Goal: Task Accomplishment & Management: Use online tool/utility

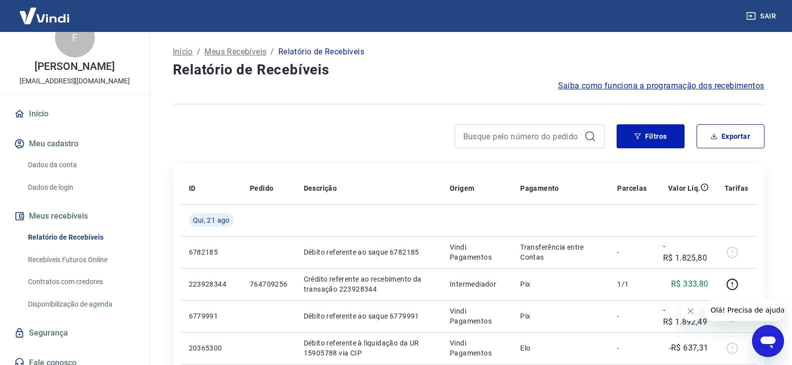
scroll to position [42, 0]
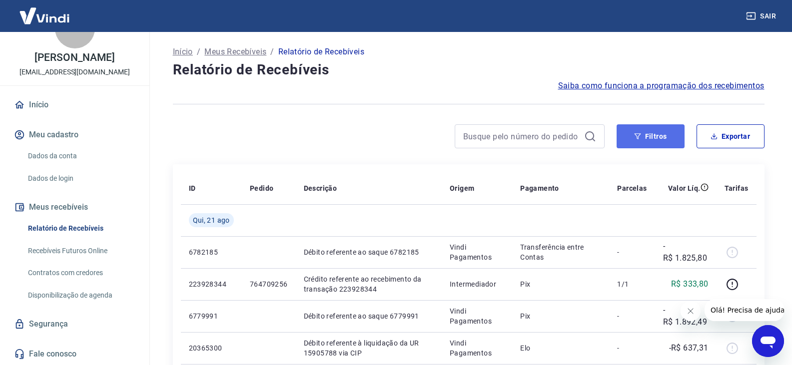
click at [659, 125] on button "Filtros" at bounding box center [651, 136] width 68 height 24
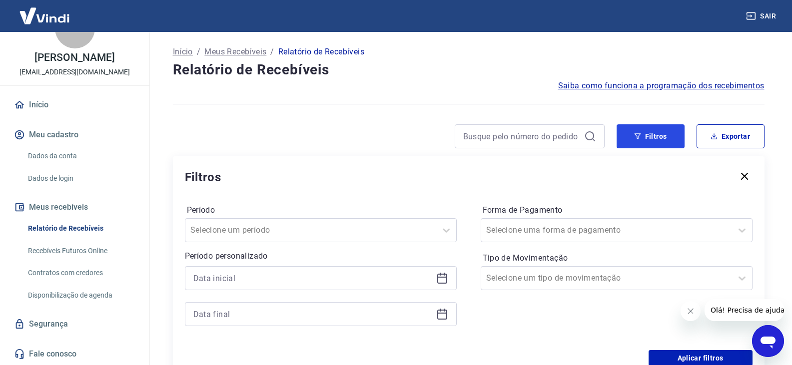
scroll to position [100, 0]
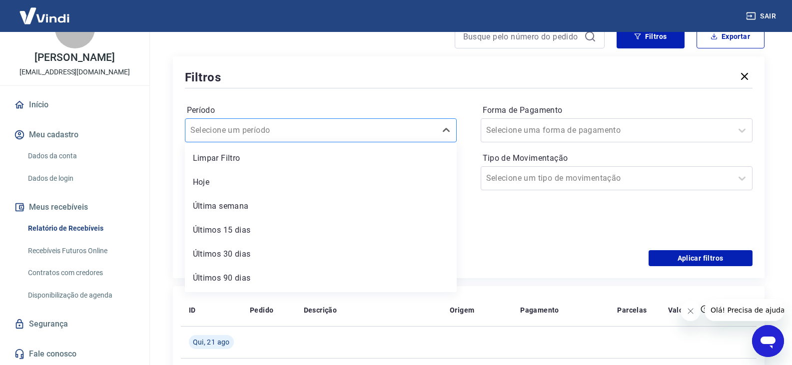
click at [243, 138] on div "Selecione um período" at bounding box center [310, 130] width 251 height 18
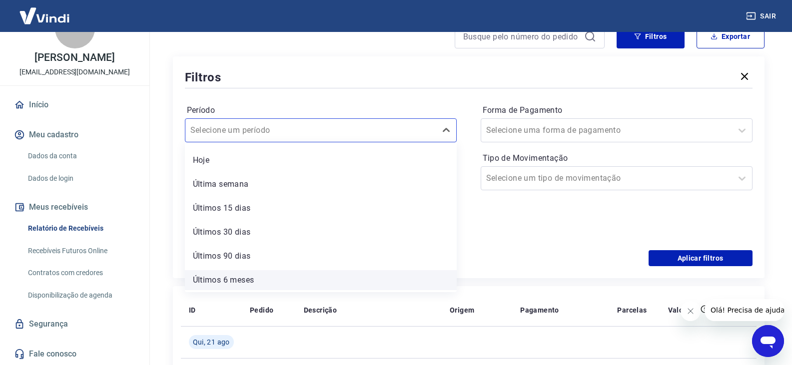
click at [283, 278] on div "Últimos 6 meses" at bounding box center [321, 280] width 272 height 20
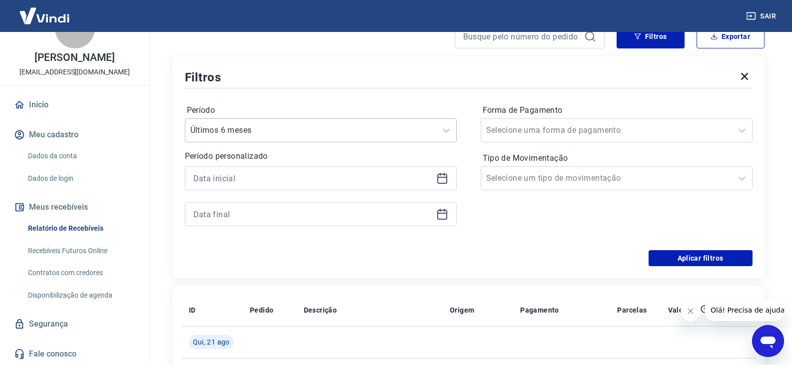
click at [249, 124] on input "Período" at bounding box center [240, 130] width 101 height 12
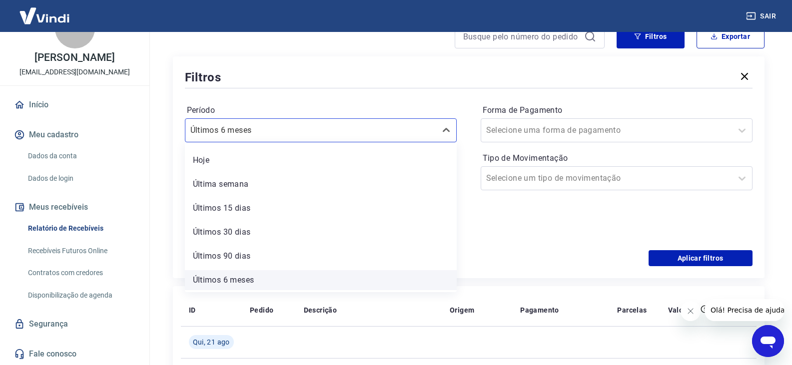
click at [264, 282] on div "Últimos 6 meses" at bounding box center [321, 280] width 272 height 20
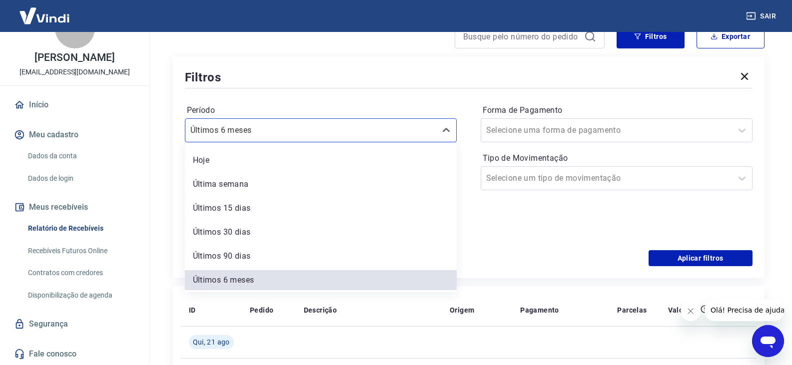
click at [371, 93] on div "Período option Últimos 6 meses selected, 7 of 7. 7 results available. Use Up an…" at bounding box center [469, 170] width 568 height 160
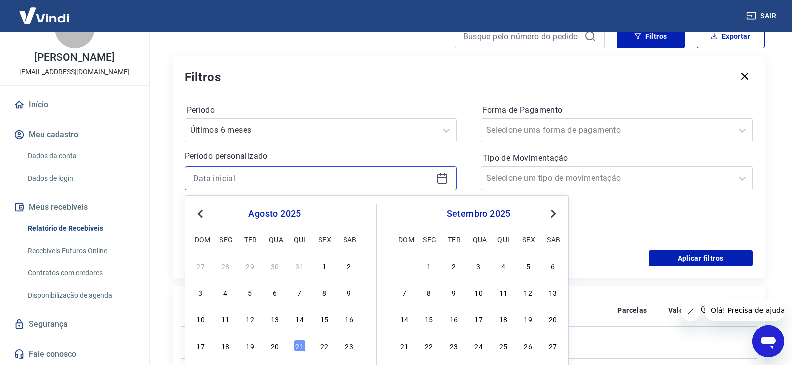
click at [240, 177] on input at bounding box center [312, 178] width 239 height 15
click at [299, 135] on div at bounding box center [310, 130] width 241 height 14
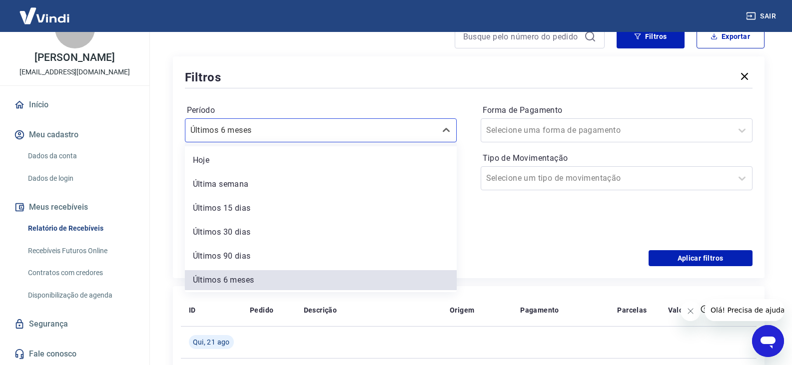
scroll to position [0, 0]
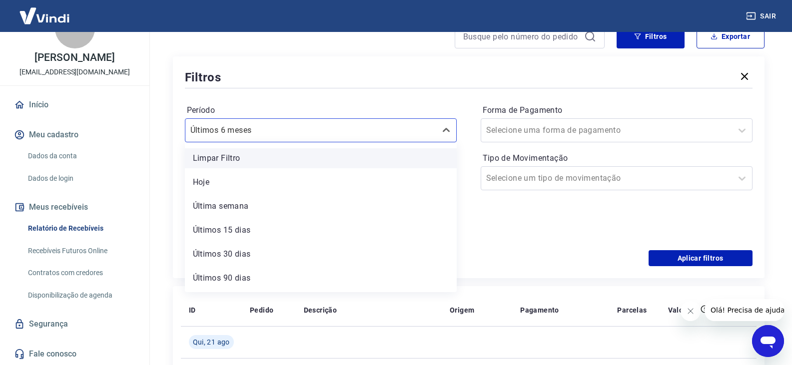
click at [276, 161] on div "Limpar Filtro" at bounding box center [321, 158] width 272 height 20
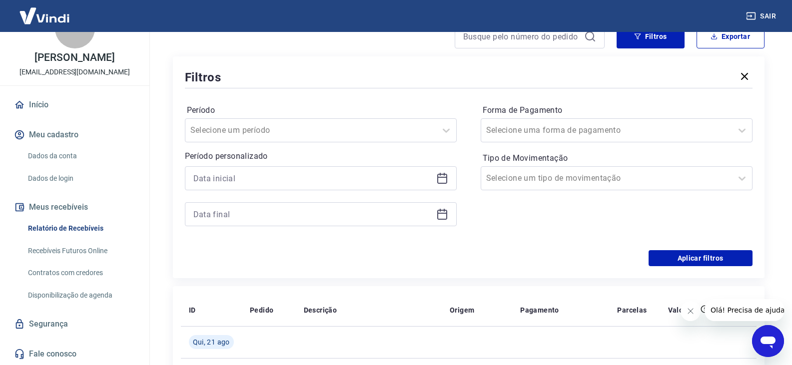
click at [195, 154] on p "Período personalizado" at bounding box center [321, 156] width 272 height 12
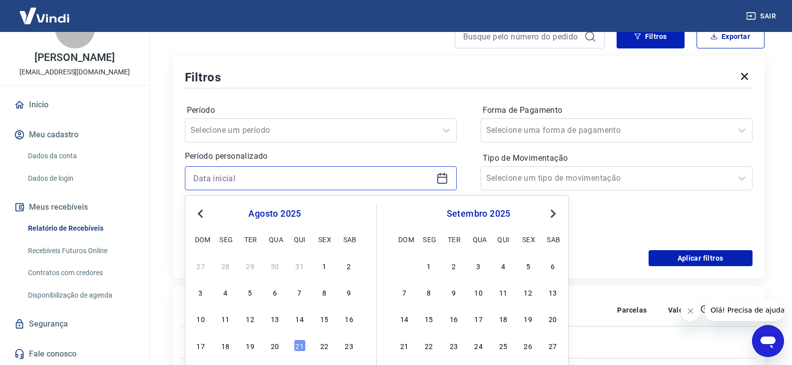
click at [227, 180] on input at bounding box center [312, 178] width 239 height 15
click at [205, 215] on button "Previous Month" at bounding box center [200, 214] width 12 height 12
click at [201, 215] on span "Previous Month" at bounding box center [201, 213] width 0 height 11
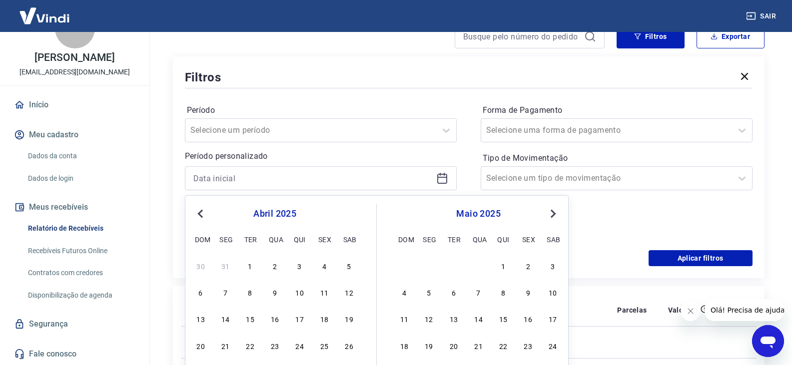
click at [201, 215] on span "Previous Month" at bounding box center [201, 213] width 0 height 11
click at [201, 214] on span "Previous Month" at bounding box center [201, 213] width 0 height 11
click at [276, 266] on div "1" at bounding box center [275, 266] width 12 height 12
type input "[DATE]"
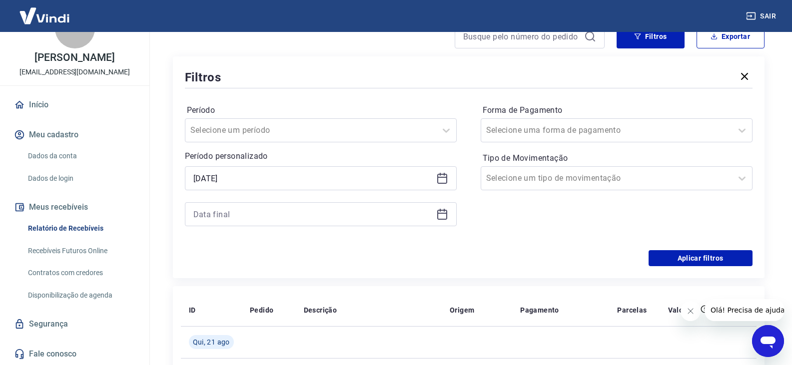
click at [444, 217] on icon at bounding box center [442, 214] width 12 height 12
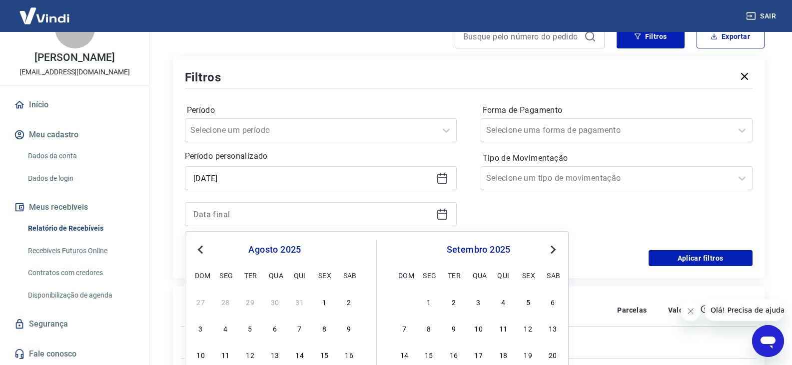
click at [199, 246] on button "Previous Month" at bounding box center [200, 250] width 12 height 12
click at [199, 247] on button "Previous Month" at bounding box center [200, 250] width 12 height 12
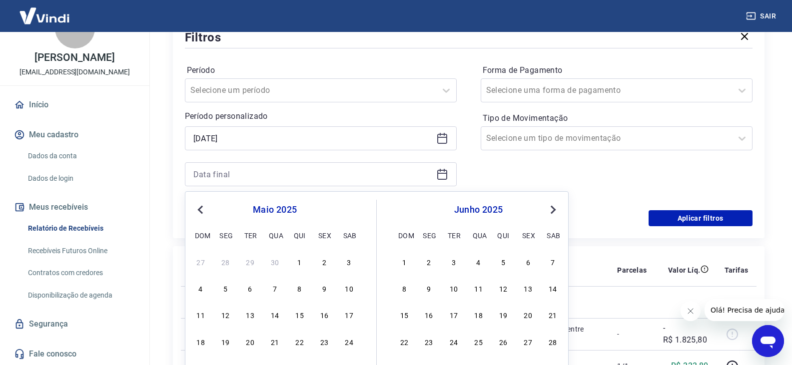
scroll to position [200, 0]
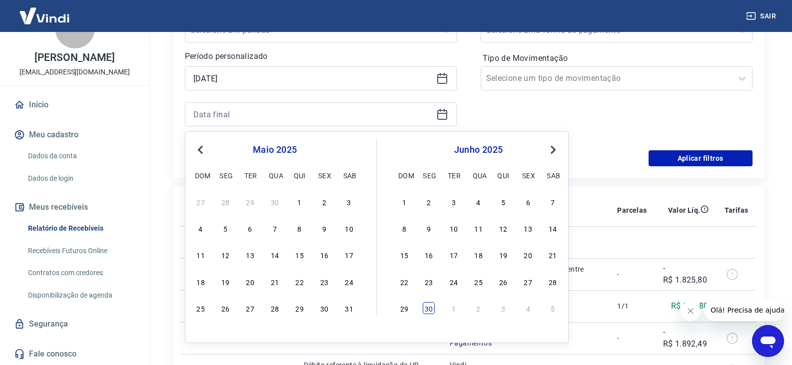
click at [426, 312] on div "30" at bounding box center [429, 308] width 12 height 12
type input "[DATE]"
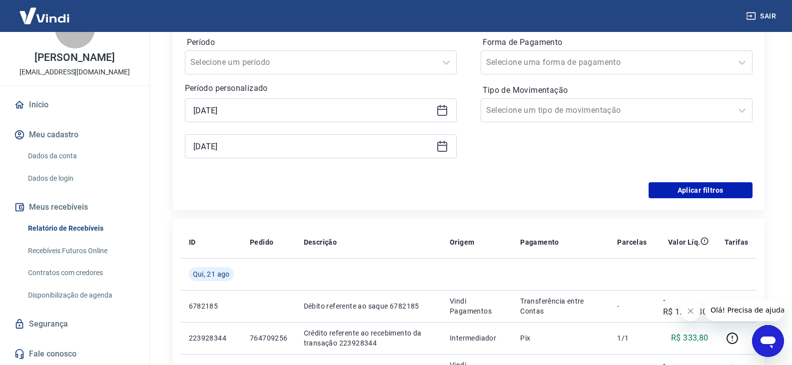
scroll to position [150, 0]
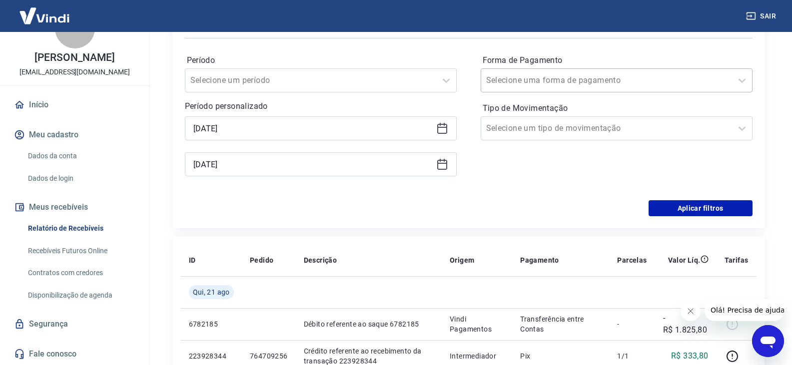
click at [537, 80] on input "Forma de Pagamento" at bounding box center [536, 80] width 101 height 12
click at [466, 74] on div "Período Selecione um período Período personalizado Selected date: [DATE] [DATE]…" at bounding box center [469, 120] width 568 height 160
click at [524, 121] on div at bounding box center [606, 128] width 241 height 14
click at [438, 196] on div "Período Selecione um período Período personalizado Selected date: [DATE] [DATE]…" at bounding box center [469, 120] width 568 height 160
click at [716, 207] on button "Aplicar filtros" at bounding box center [701, 208] width 104 height 16
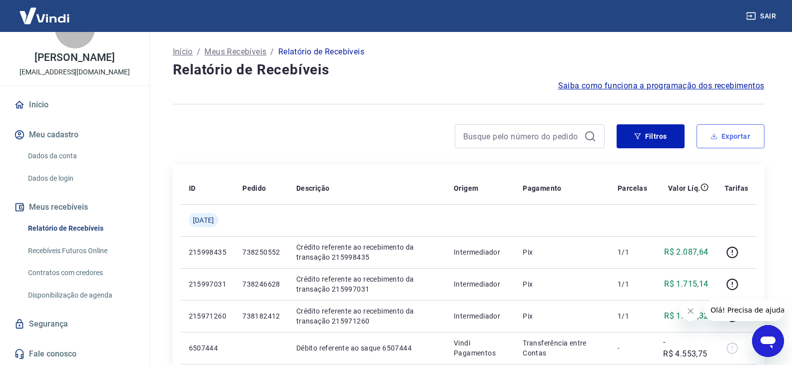
click at [738, 132] on button "Exportar" at bounding box center [731, 136] width 68 height 24
type input "[DATE]"
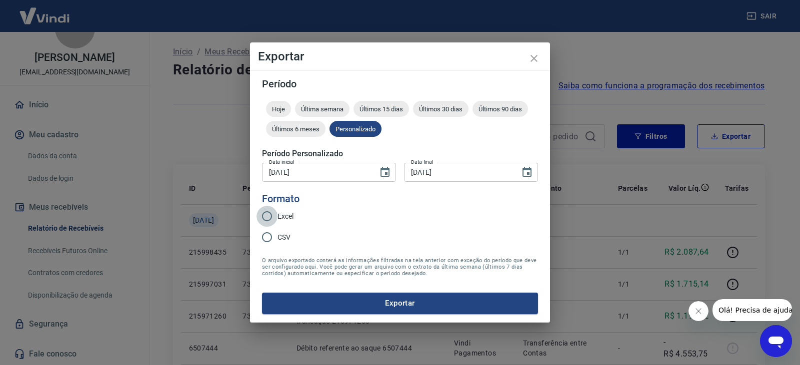
click at [264, 217] on input "Excel" at bounding box center [266, 216] width 21 height 21
radio input "true"
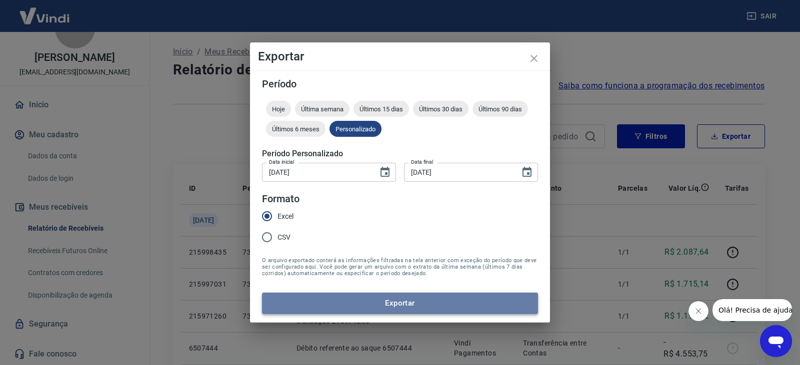
click at [373, 306] on button "Exportar" at bounding box center [400, 303] width 276 height 21
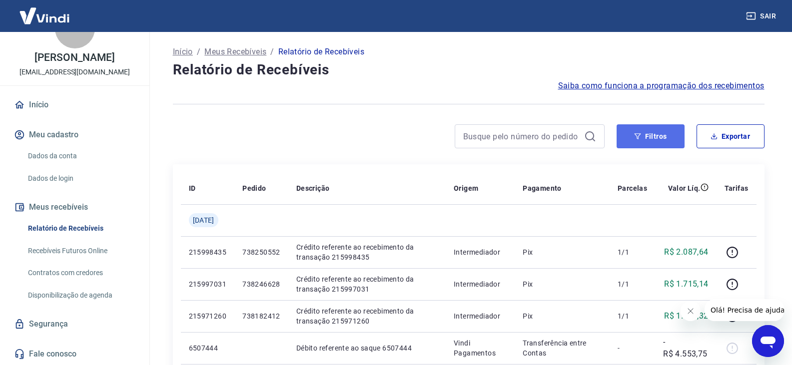
click at [657, 134] on button "Filtros" at bounding box center [651, 136] width 68 height 24
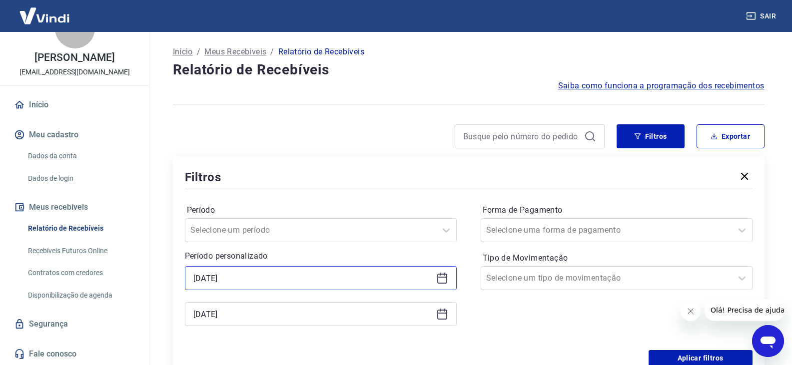
click at [281, 273] on input "[DATE]" at bounding box center [312, 278] width 239 height 15
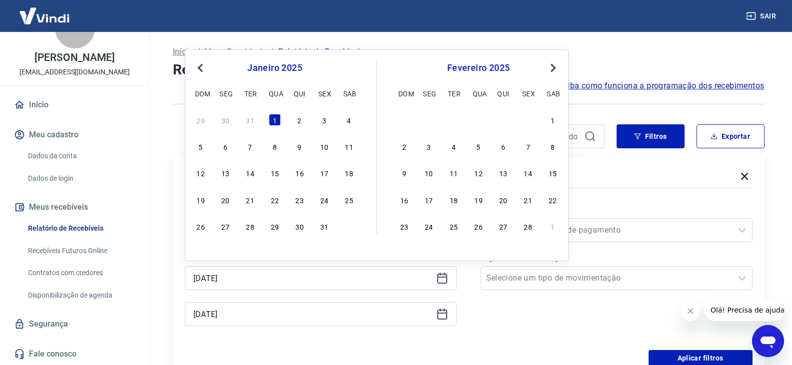
click at [201, 70] on span "Previous Month" at bounding box center [201, 67] width 0 height 11
drag, startPoint x: 325, startPoint y: 173, endPoint x: 287, endPoint y: 225, distance: 64.1
click at [326, 173] on div "20" at bounding box center [324, 173] width 12 height 12
type input "[DATE]"
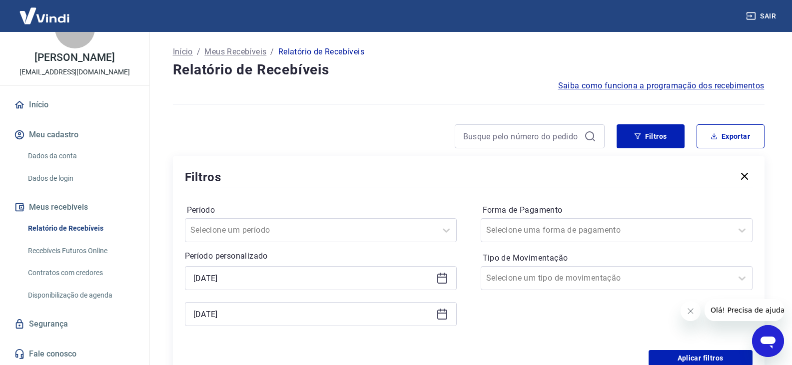
click at [438, 314] on icon at bounding box center [442, 313] width 10 height 1
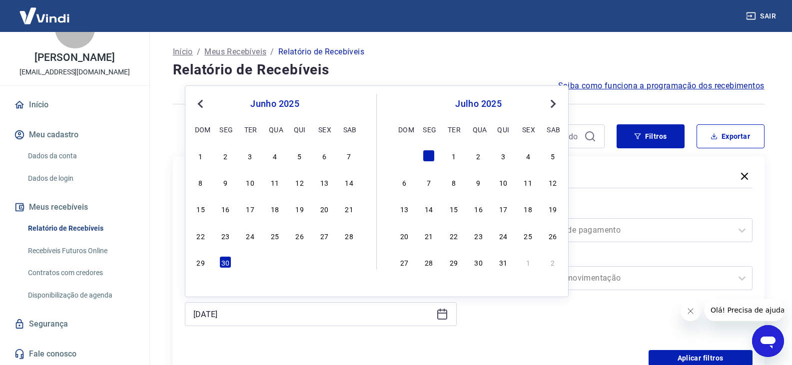
click at [201, 104] on span "Previous Month" at bounding box center [201, 103] width 0 height 11
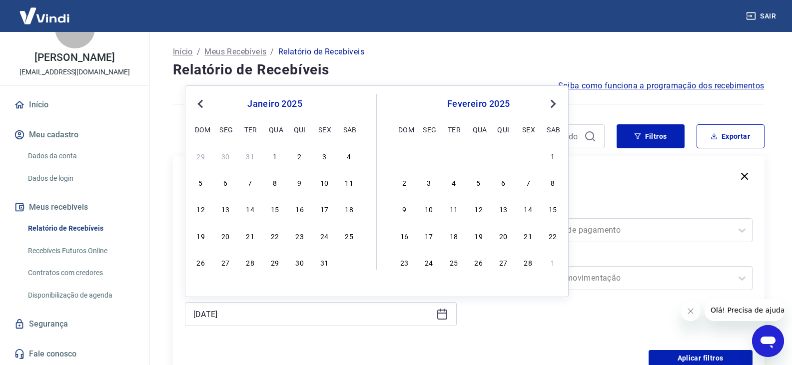
drag, startPoint x: 296, startPoint y: 157, endPoint x: 327, endPoint y: 281, distance: 127.6
click at [296, 156] on div "2" at bounding box center [300, 156] width 12 height 12
type input "[DATE]"
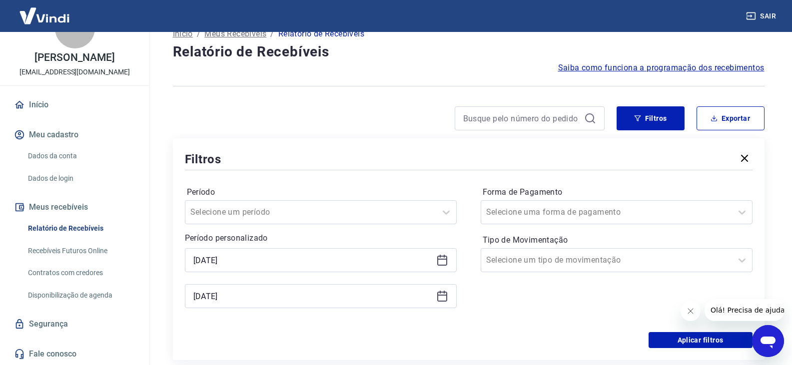
scroll to position [50, 0]
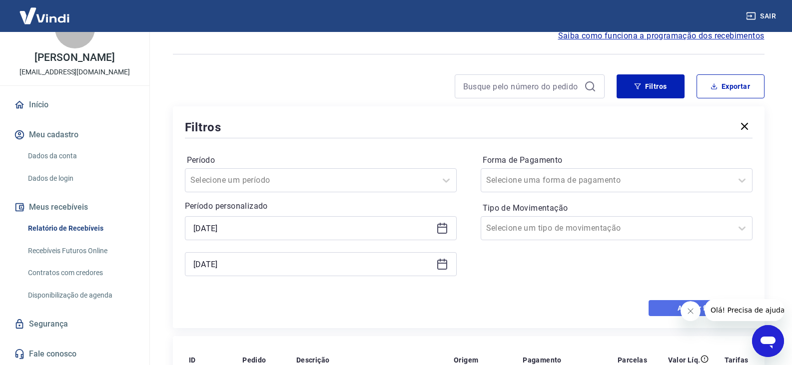
click at [666, 313] on button "Aplicar filtros" at bounding box center [701, 308] width 104 height 16
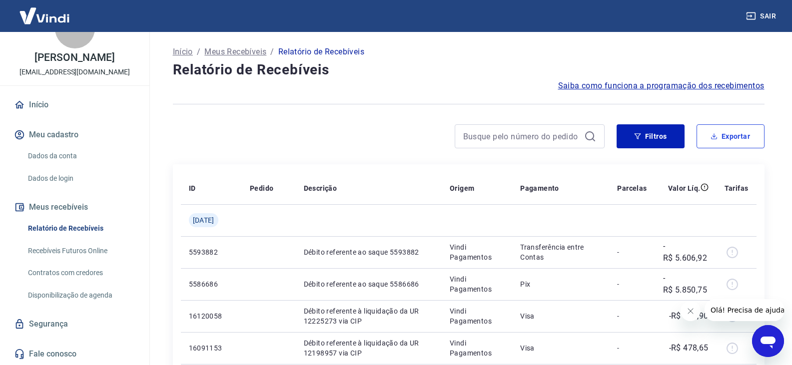
click at [736, 140] on button "Exportar" at bounding box center [731, 136] width 68 height 24
type input "[DATE]"
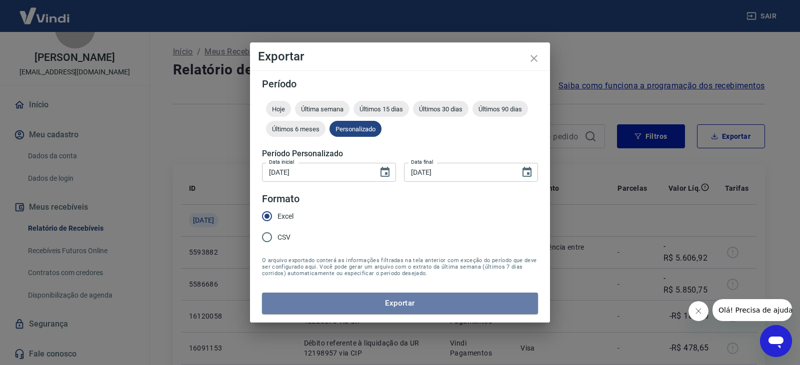
click at [369, 311] on button "Exportar" at bounding box center [400, 303] width 276 height 21
